Goal: Navigation & Orientation: Find specific page/section

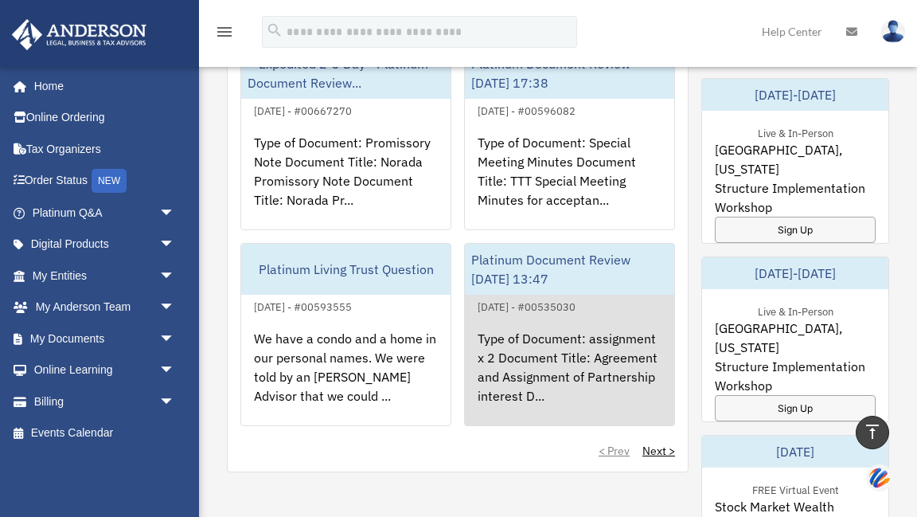
scroll to position [312, 0]
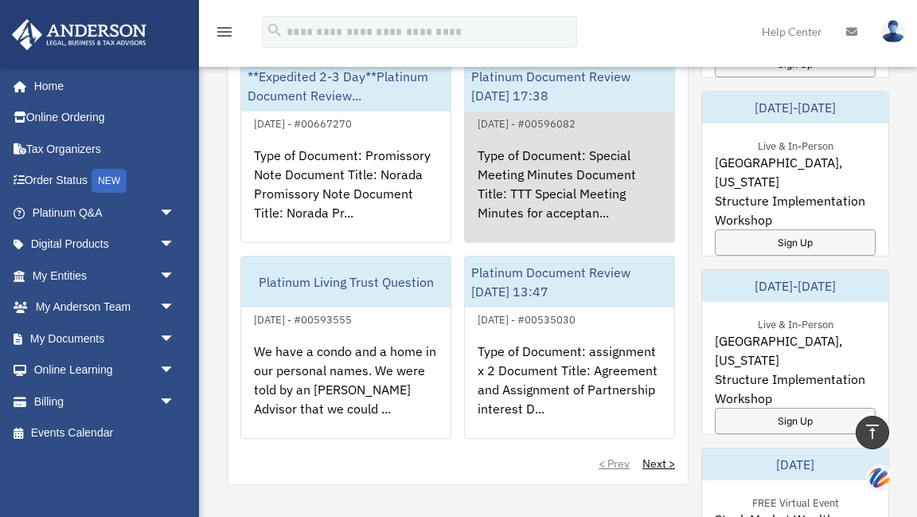
click at [571, 194] on div "Type of Document: Special Meeting Minutes Document Title: TTT Special Meeting M…" at bounding box center [569, 195] width 209 height 124
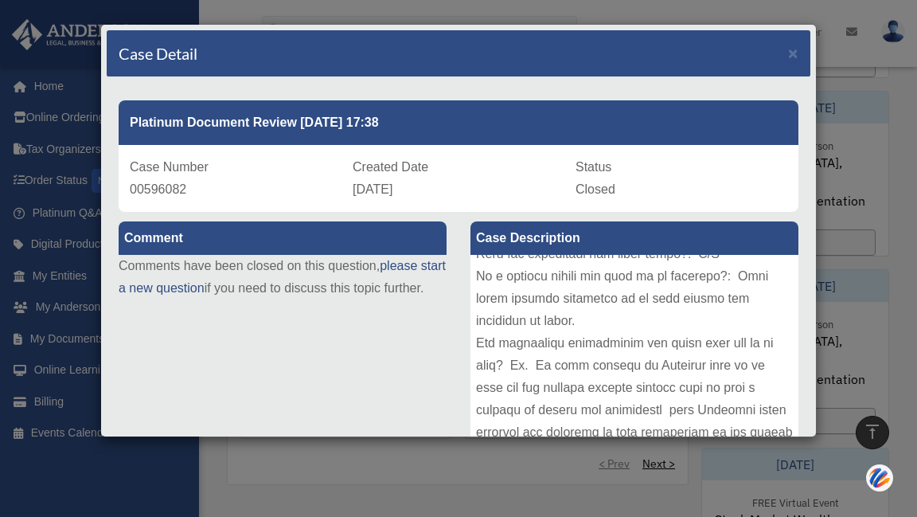
scroll to position [0, 0]
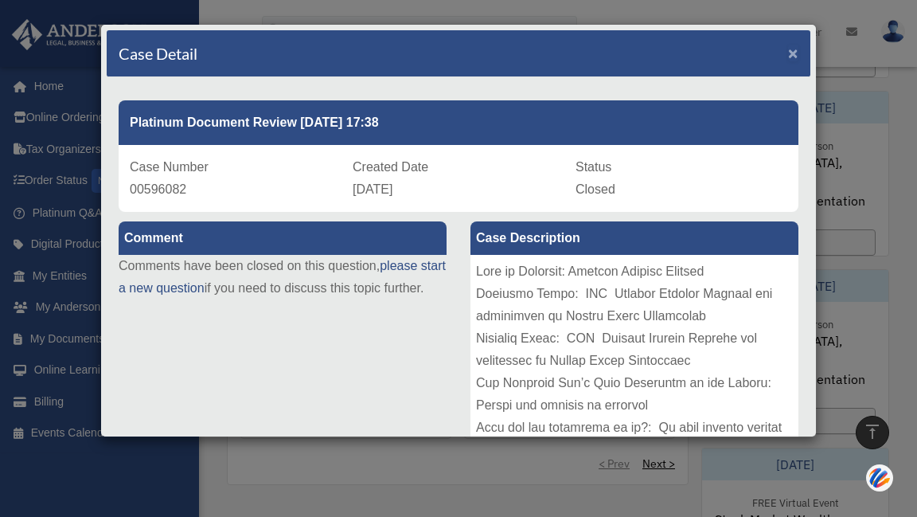
click at [790, 57] on span "×" at bounding box center [793, 53] width 10 height 18
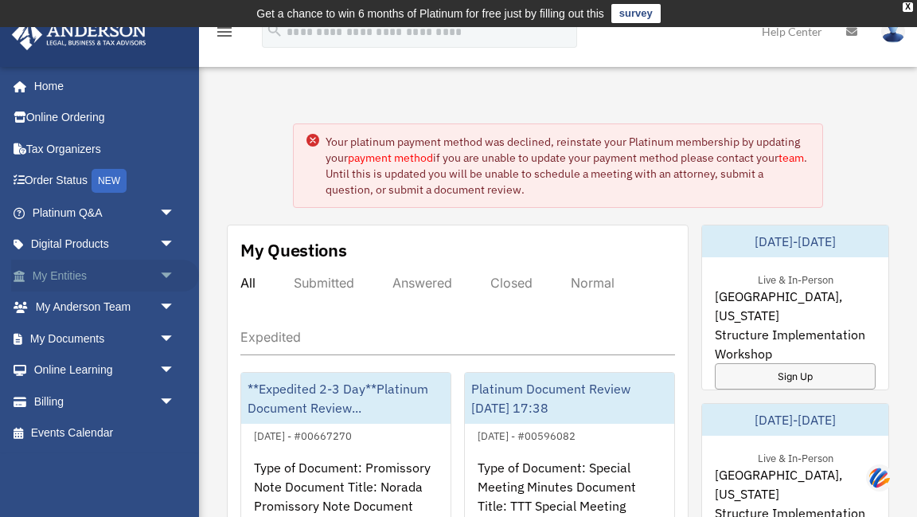
click at [68, 276] on link "My Entities arrow_drop_down" at bounding box center [105, 276] width 188 height 32
click at [69, 276] on link "My Entities arrow_drop_down" at bounding box center [105, 276] width 188 height 32
click at [314, 140] on icon at bounding box center [313, 140] width 5 height 5
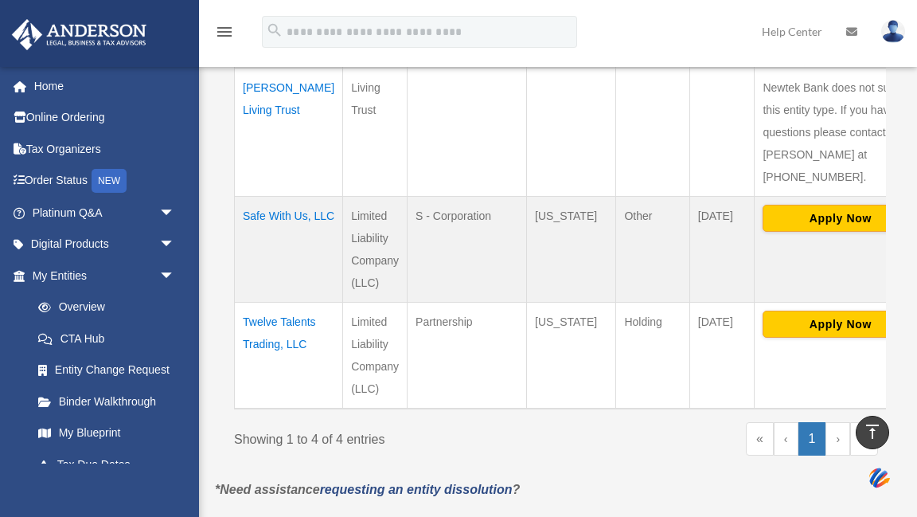
scroll to position [591, 0]
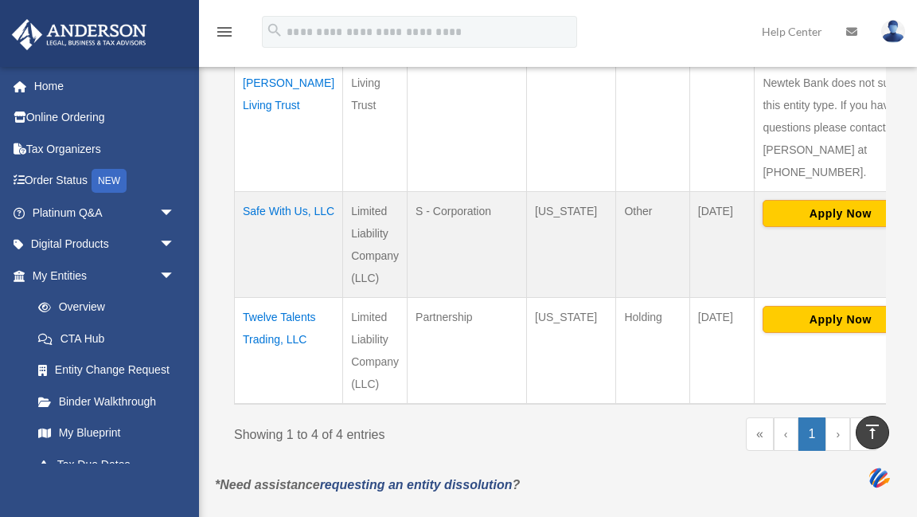
click at [267, 298] on td "Twelve Talents Trading, LLC" at bounding box center [289, 351] width 108 height 107
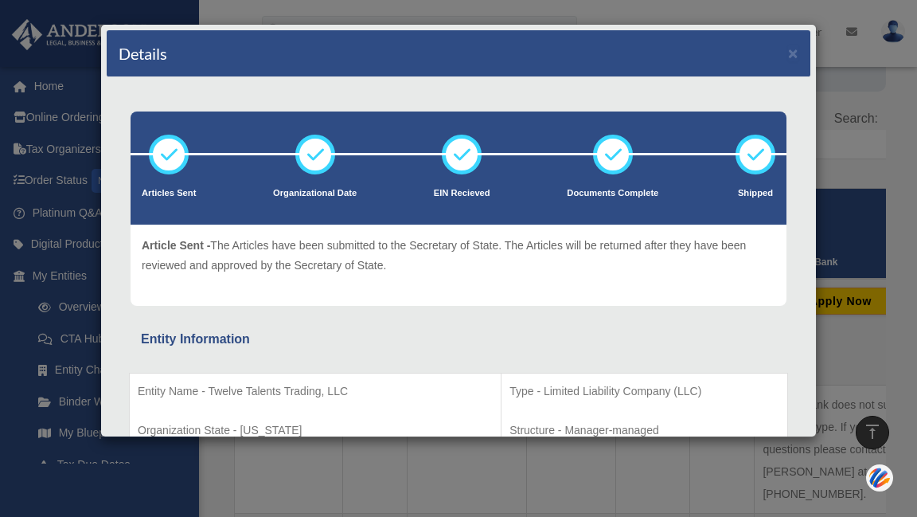
scroll to position [78, 0]
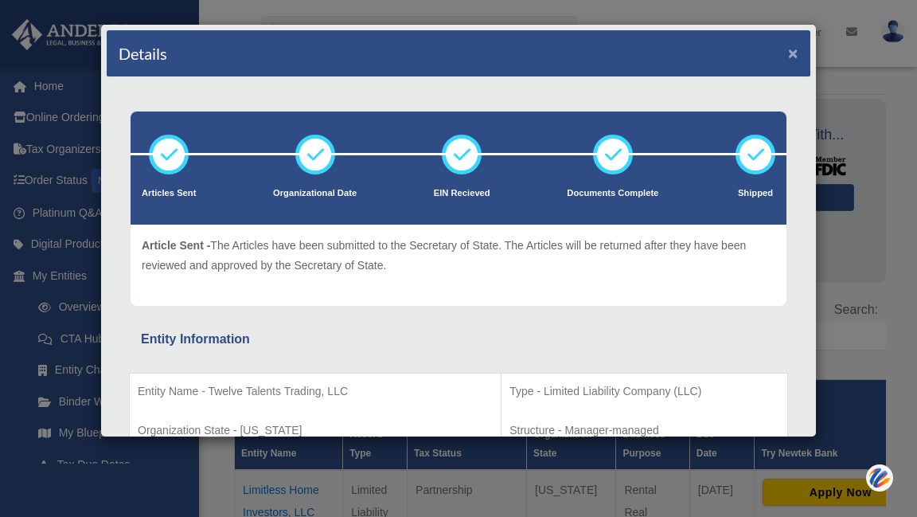
click at [791, 54] on button "×" at bounding box center [793, 53] width 10 height 17
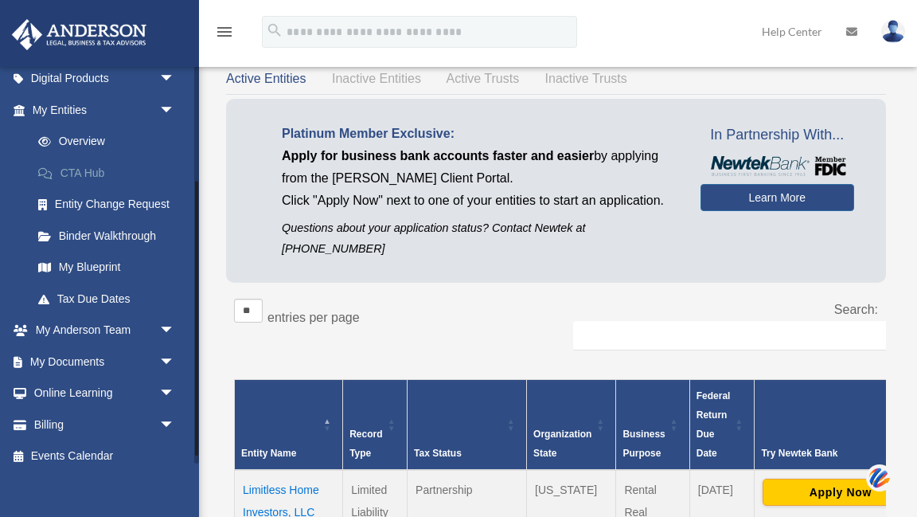
scroll to position [177, 0]
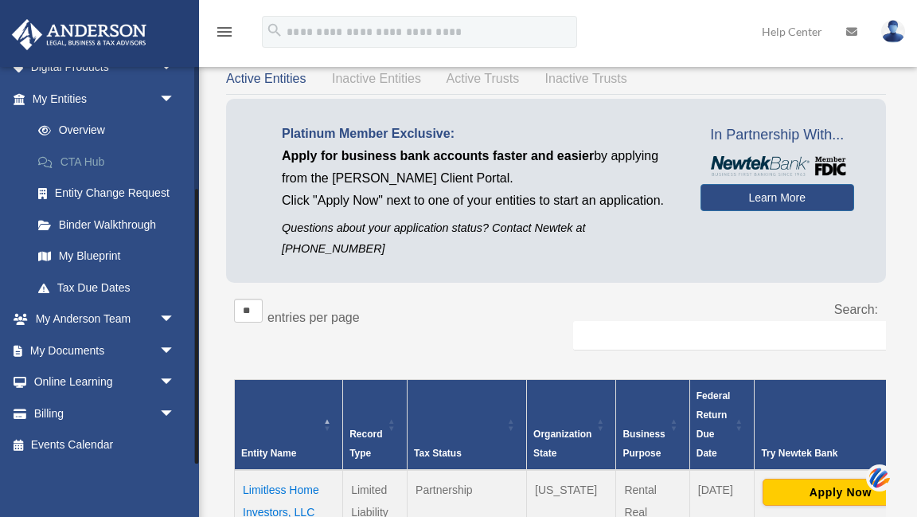
click at [134, 336] on link "My Documents arrow_drop_down" at bounding box center [105, 350] width 188 height 32
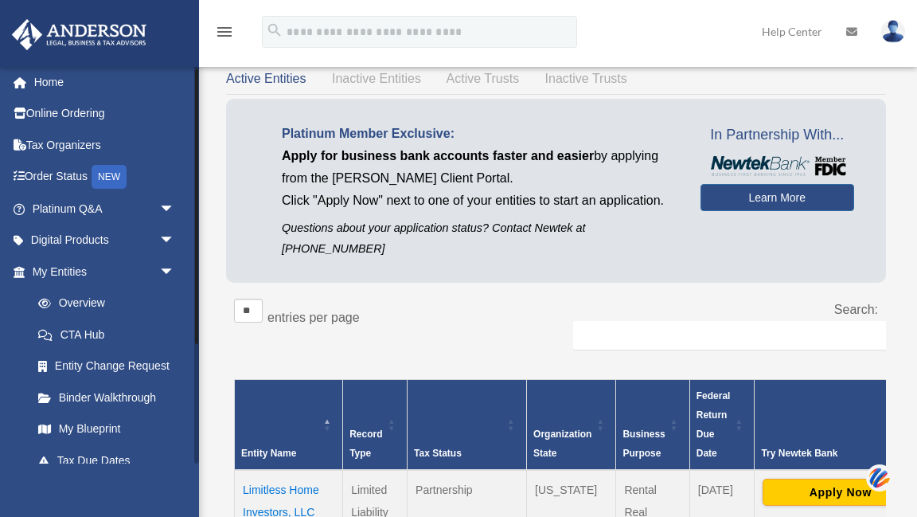
scroll to position [0, 0]
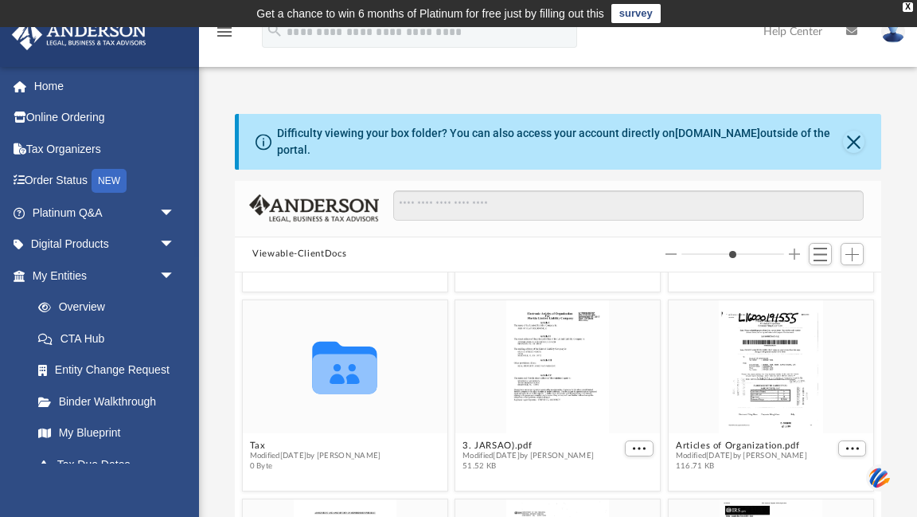
scroll to position [373, 0]
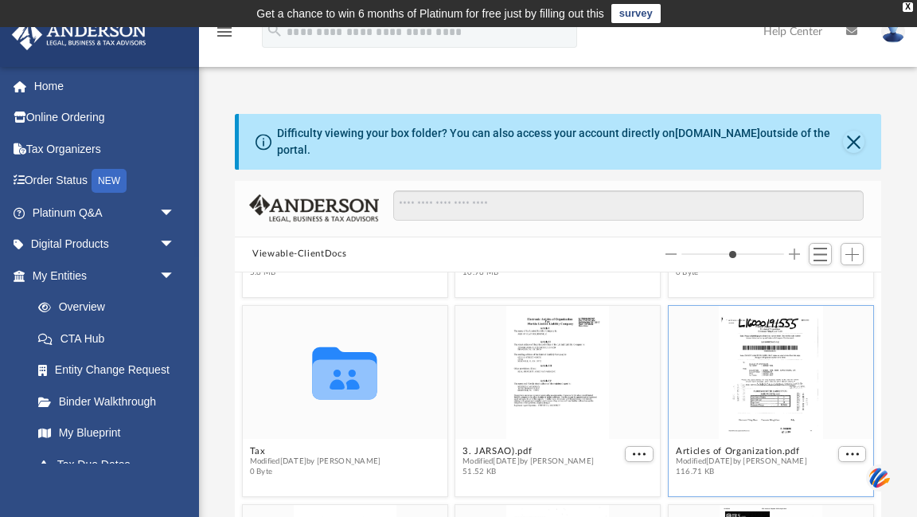
click at [774, 359] on div "grid" at bounding box center [771, 371] width 205 height 133
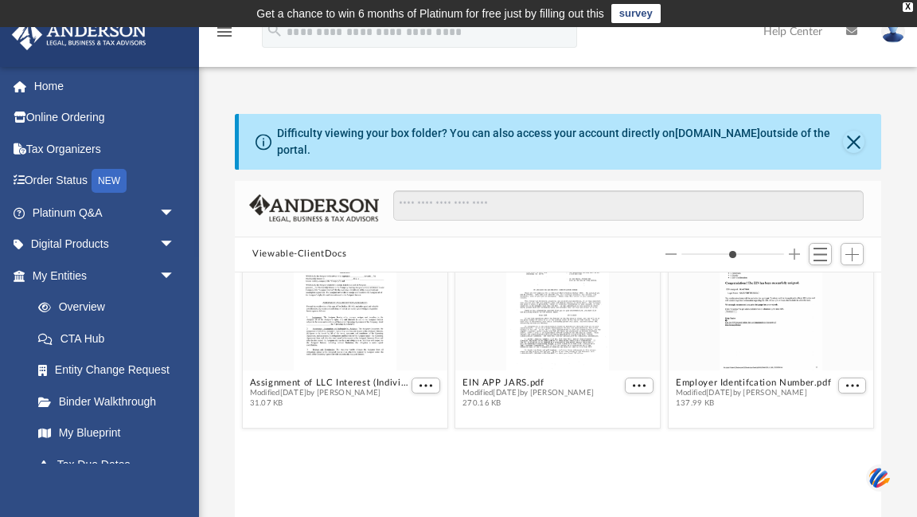
scroll to position [0, 0]
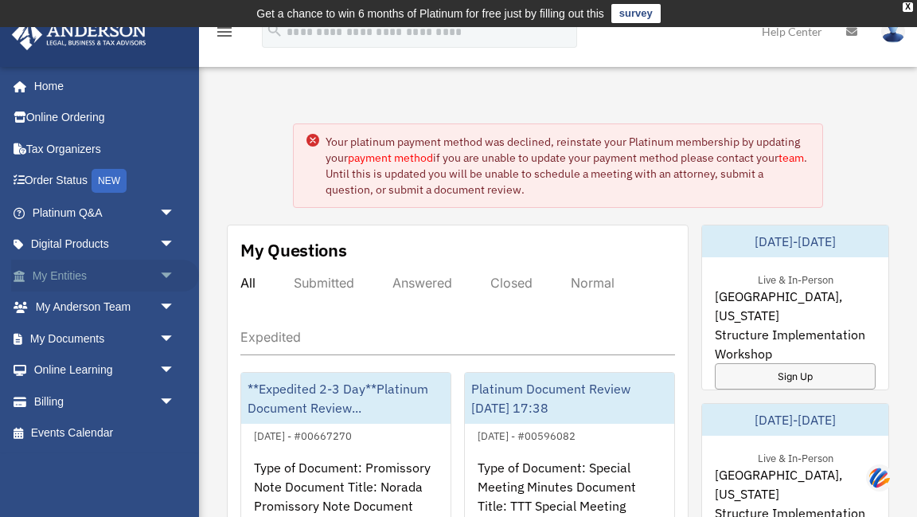
click at [105, 275] on link "My Entities arrow_drop_down" at bounding box center [105, 276] width 188 height 32
click at [105, 276] on link "My Entities arrow_drop_down" at bounding box center [105, 276] width 188 height 32
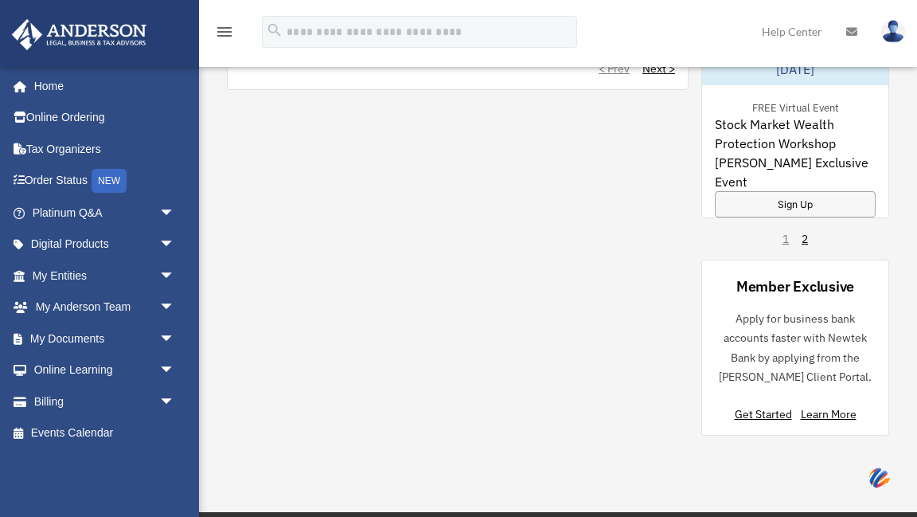
scroll to position [750, 0]
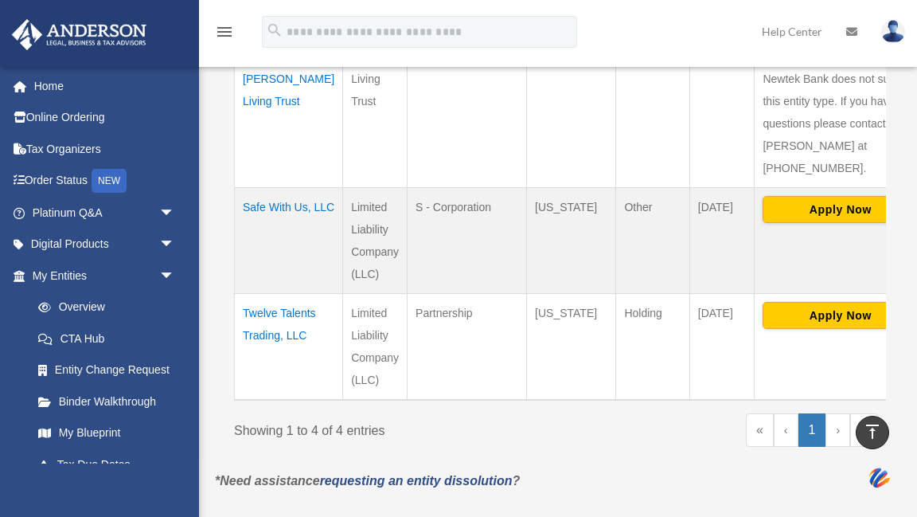
scroll to position [596, 0]
click at [257, 299] on td "Twelve Talents Trading, LLC" at bounding box center [289, 346] width 108 height 107
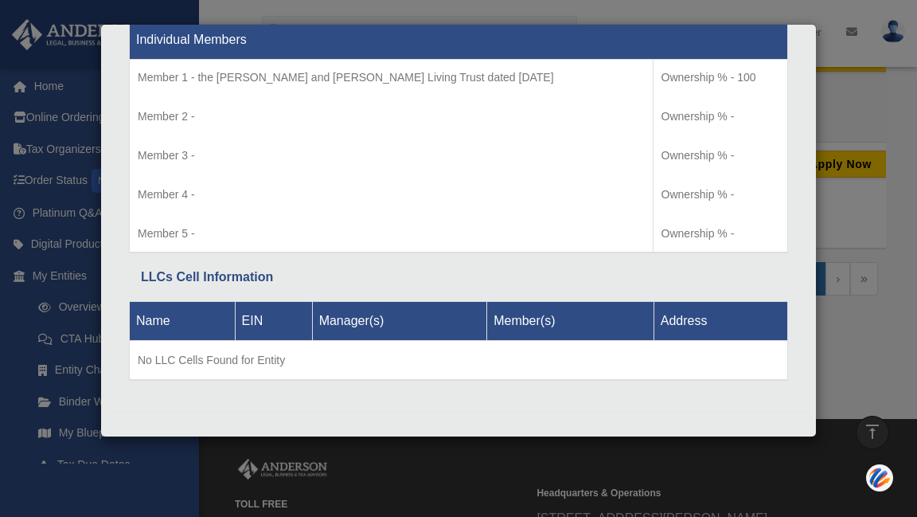
scroll to position [748, 0]
click at [278, 360] on td "No LLC Cells Found for Entity" at bounding box center [459, 360] width 659 height 40
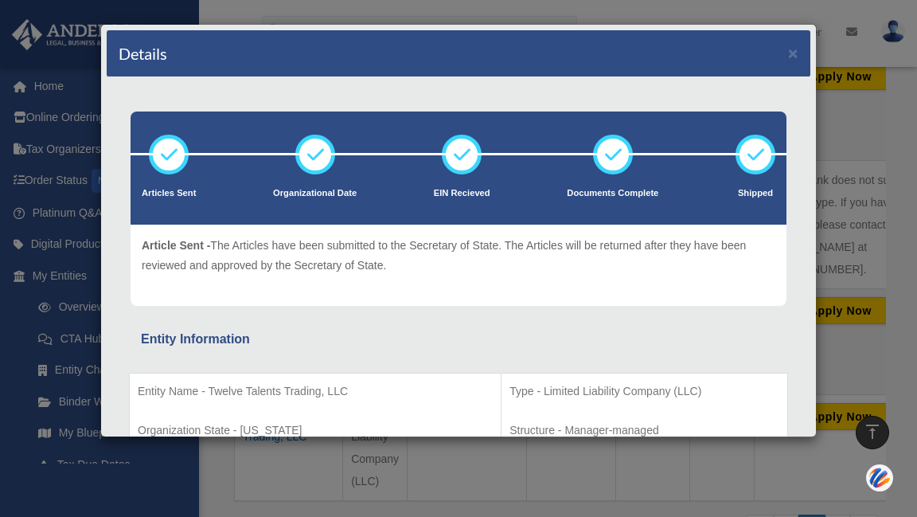
scroll to position [242, 0]
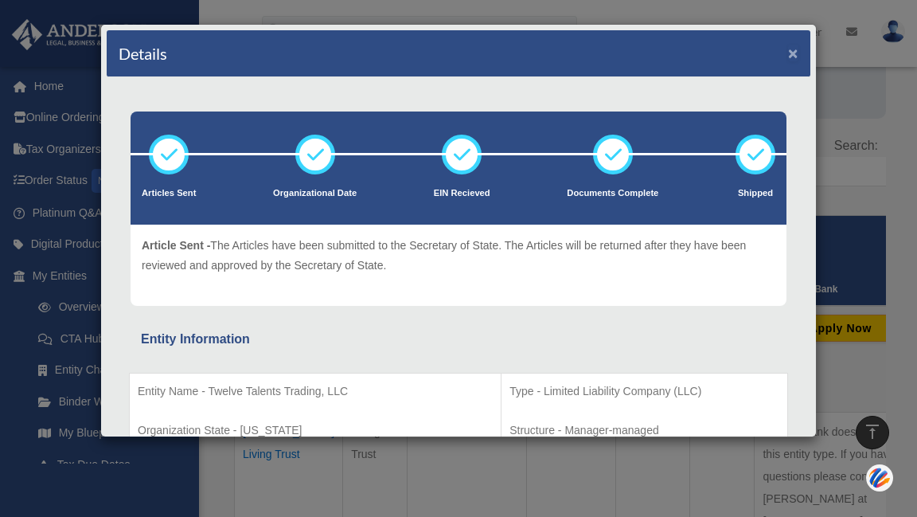
click at [790, 58] on button "×" at bounding box center [793, 53] width 10 height 17
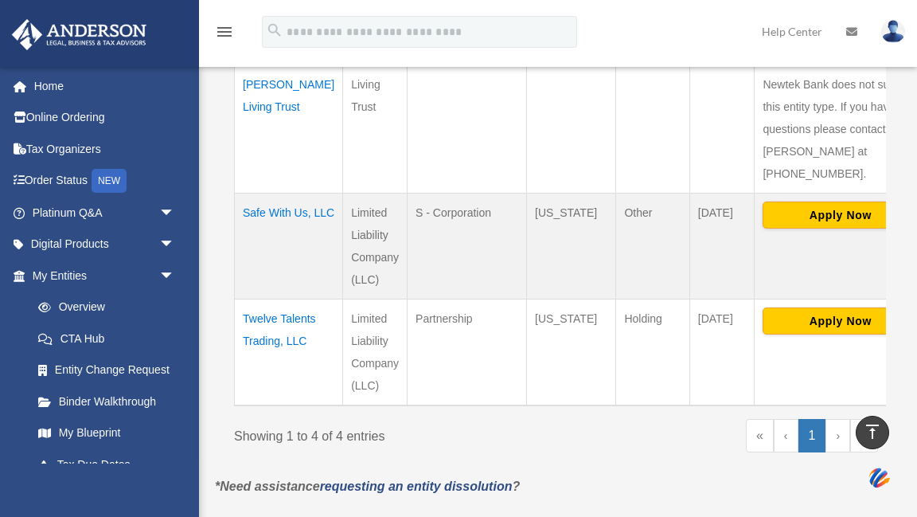
scroll to position [592, 0]
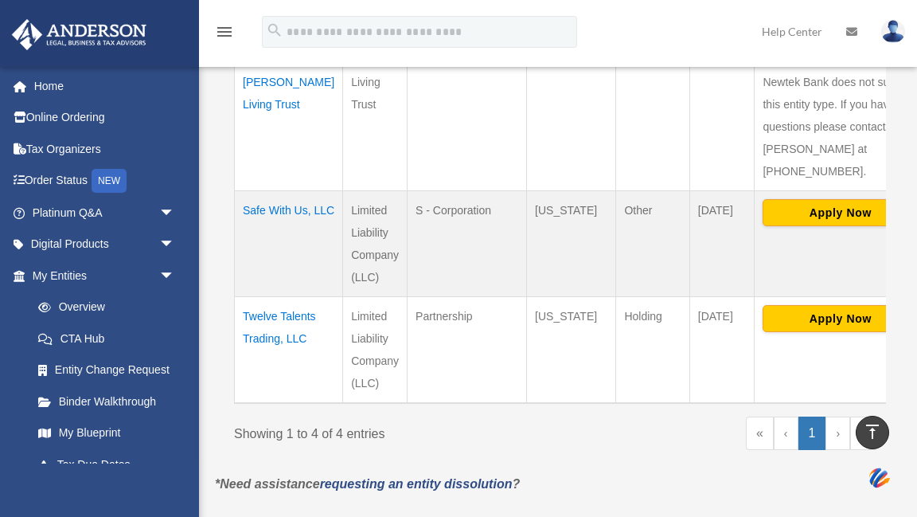
click at [835, 417] on link "›" at bounding box center [838, 433] width 25 height 33
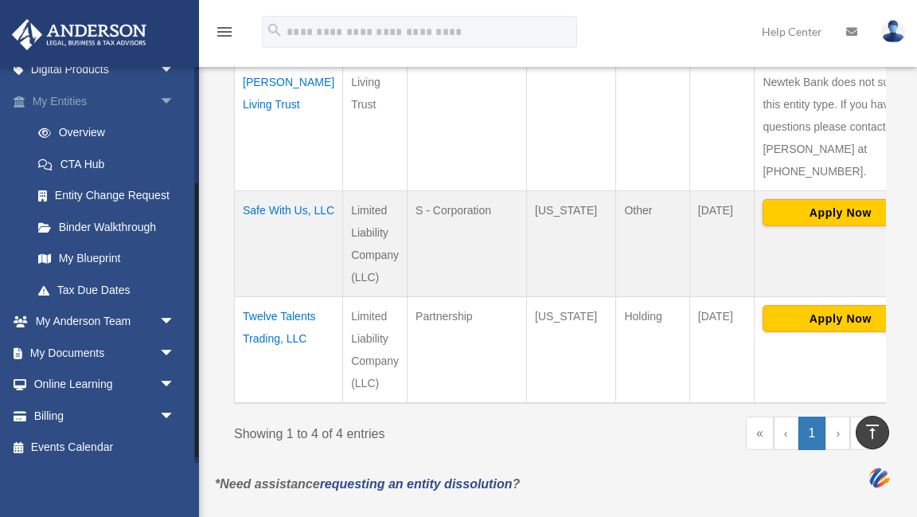
scroll to position [177, 0]
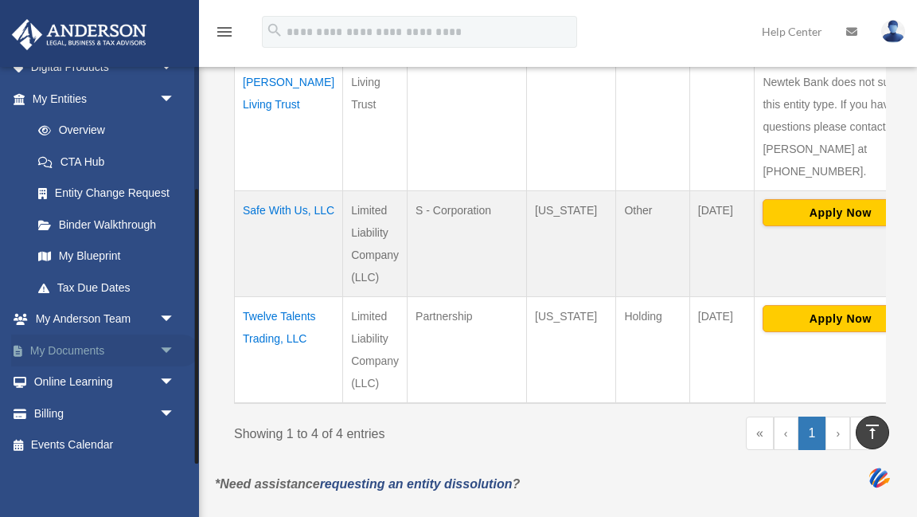
click at [85, 351] on link "My Documents arrow_drop_down" at bounding box center [105, 350] width 188 height 32
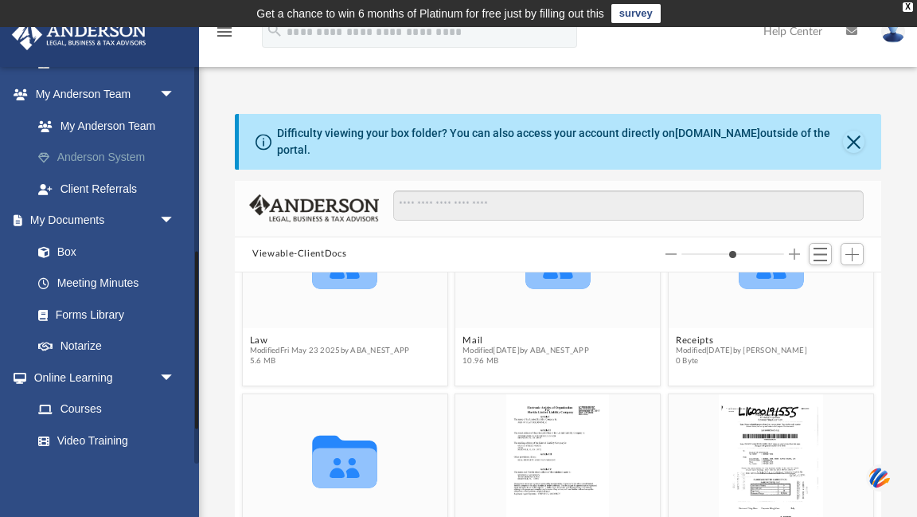
scroll to position [414, 0]
